Goal: Information Seeking & Learning: Learn about a topic

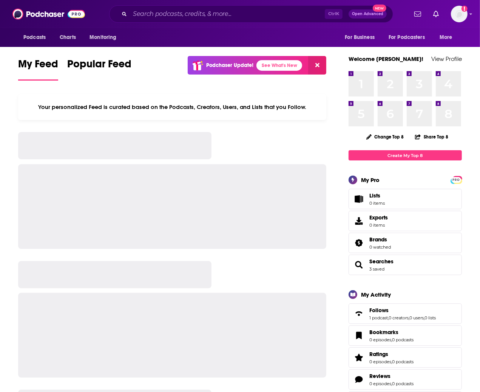
click at [149, 21] on div "Ctrl K Open Advanced New" at bounding box center [251, 13] width 284 height 17
click at [149, 18] on input "Search podcasts, credits, & more..." at bounding box center [227, 14] width 195 height 12
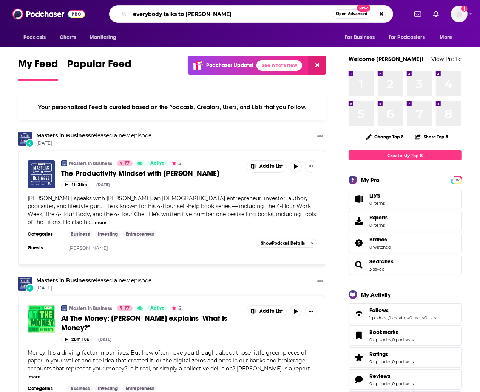
type input "everybody talks to [PERSON_NAME]"
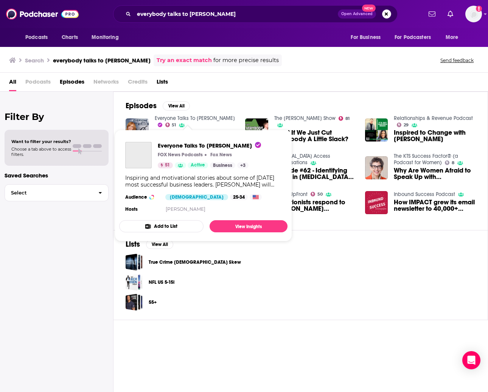
click at [202, 116] on link "Everyone Talks To Liz Claman" at bounding box center [195, 118] width 80 height 6
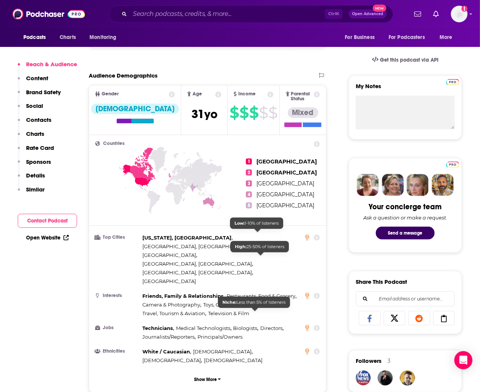
scroll to position [283, 0]
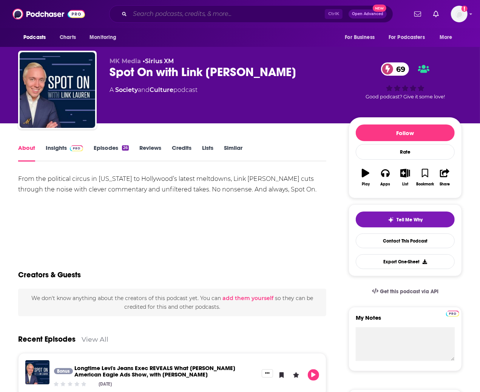
click at [234, 14] on input "Search podcasts, credits, & more..." at bounding box center [227, 14] width 195 height 12
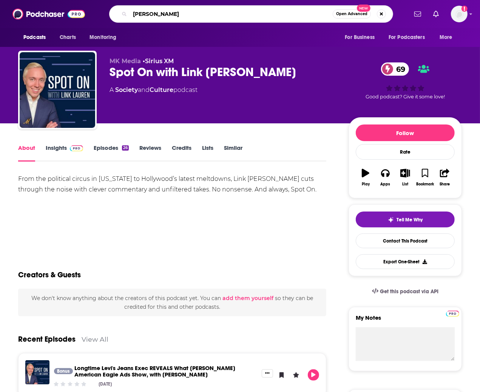
type input "[PERSON_NAME]"
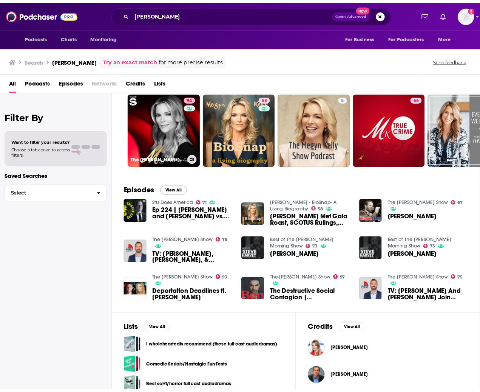
scroll to position [33, 0]
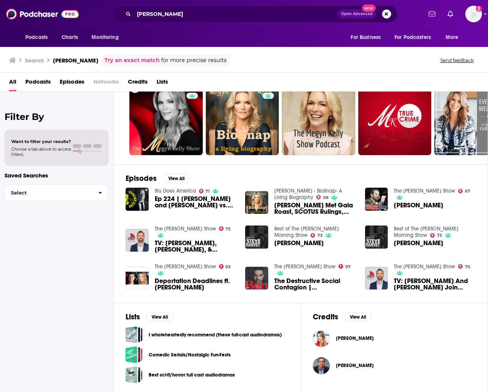
click at [348, 337] on span "[PERSON_NAME]" at bounding box center [355, 338] width 38 height 6
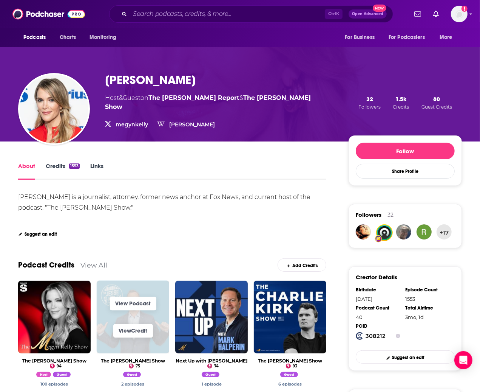
scroll to position [47, 0]
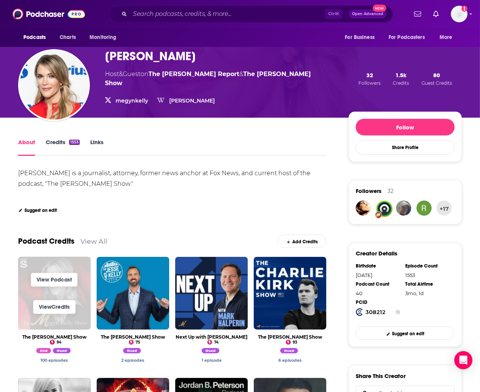
drag, startPoint x: 70, startPoint y: 276, endPoint x: 67, endPoint y: 263, distance: 13.3
click at [67, 263] on span "View Podcast View Credits" at bounding box center [54, 293] width 73 height 73
click at [67, 276] on link "View Podcast" at bounding box center [54, 280] width 46 height 14
